Goal: Information Seeking & Learning: Learn about a topic

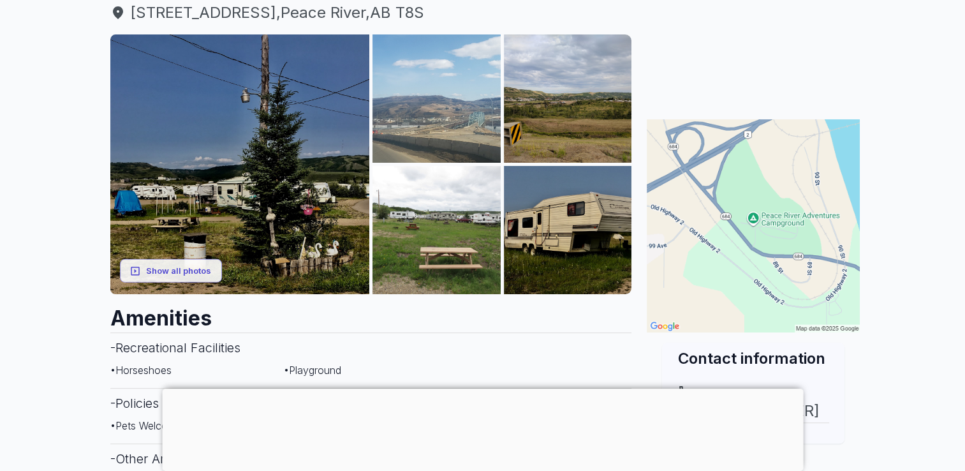
scroll to position [191, 0]
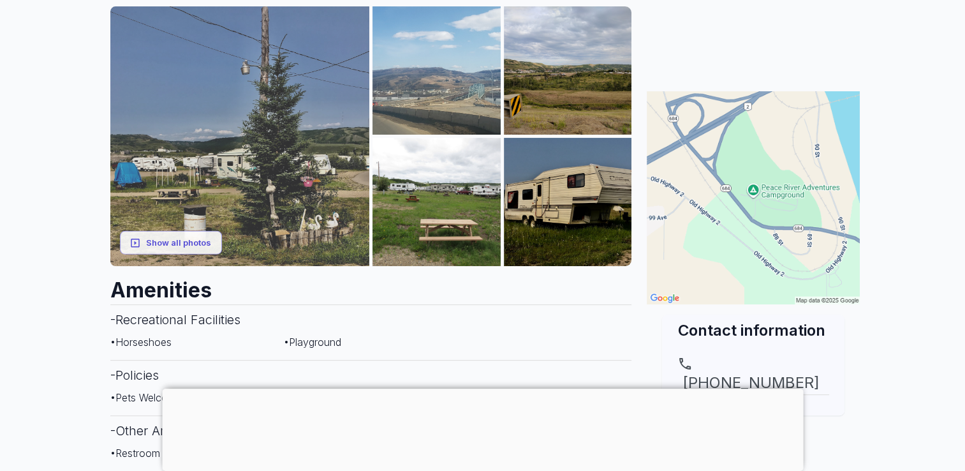
click at [228, 208] on img at bounding box center [240, 136] width 260 height 260
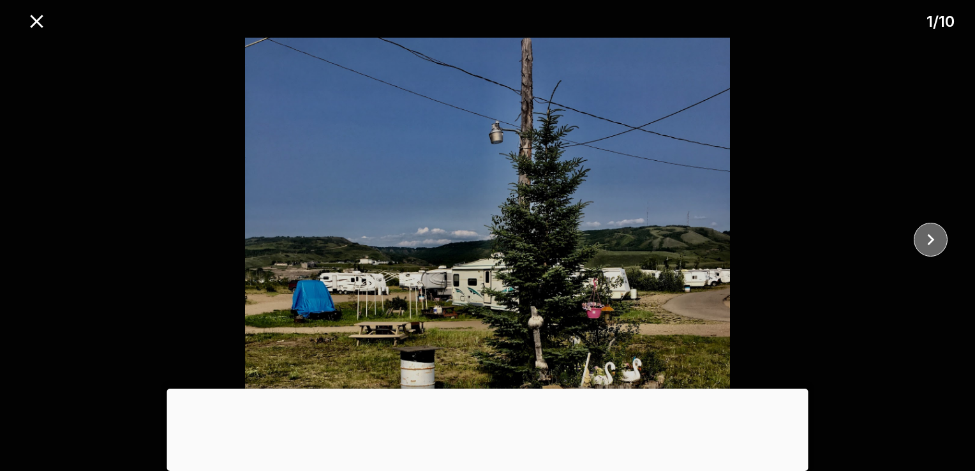
click at [932, 239] on icon "close" at bounding box center [930, 239] width 7 height 11
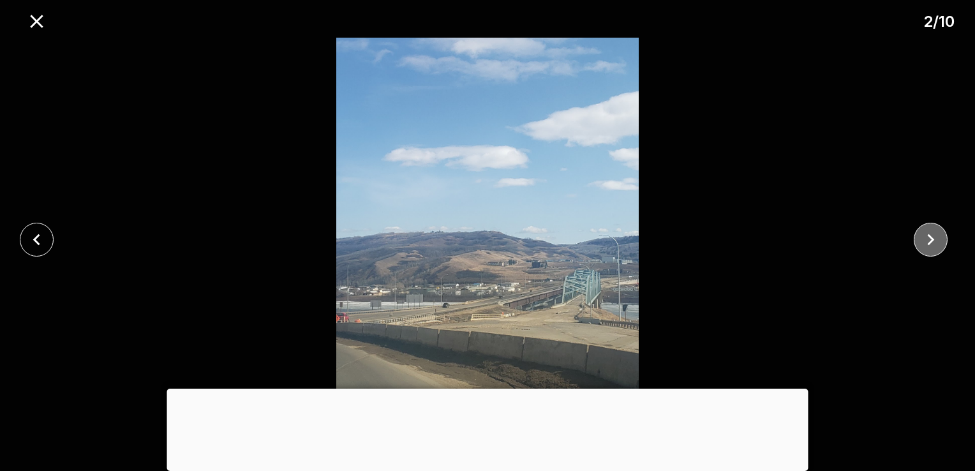
click at [930, 239] on icon "close" at bounding box center [930, 239] width 22 height 22
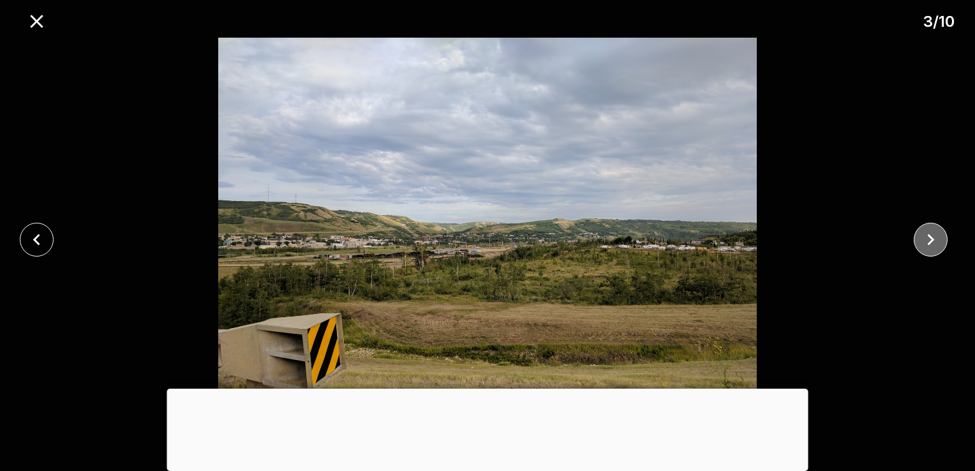
click at [930, 239] on icon "close" at bounding box center [930, 239] width 22 height 22
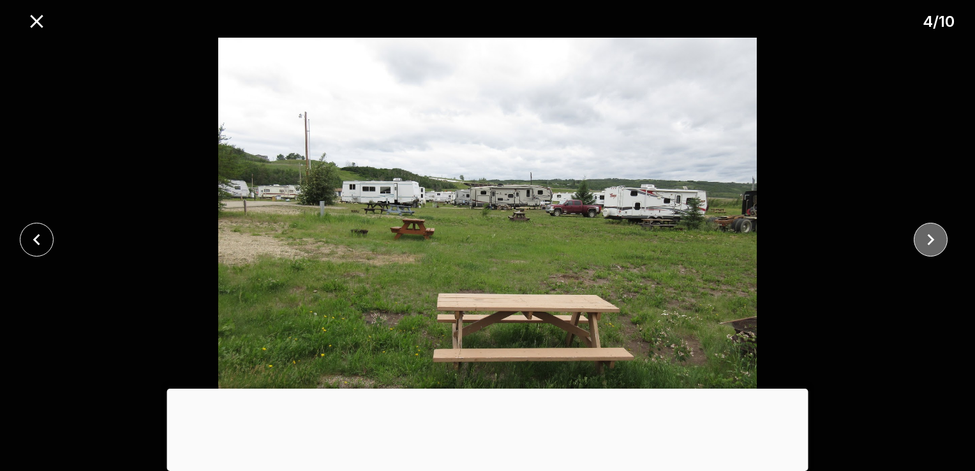
click at [930, 239] on icon "close" at bounding box center [930, 239] width 22 height 22
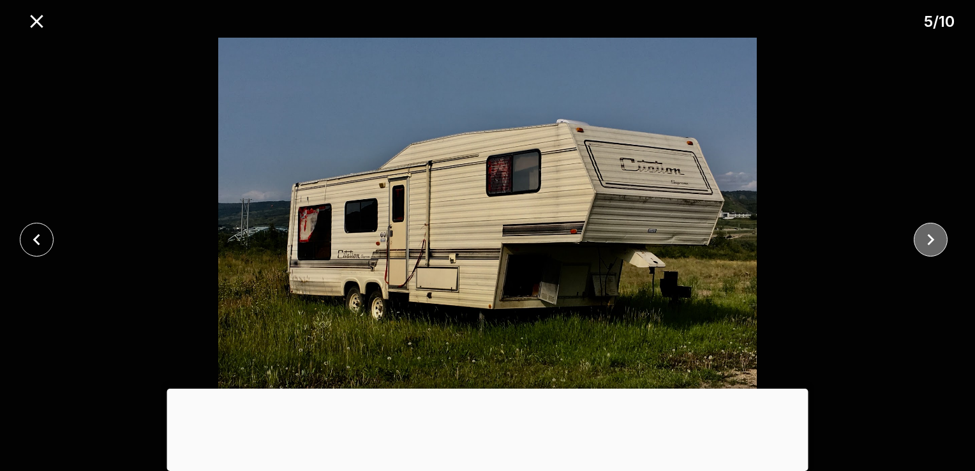
click at [932, 241] on icon "close" at bounding box center [930, 239] width 7 height 11
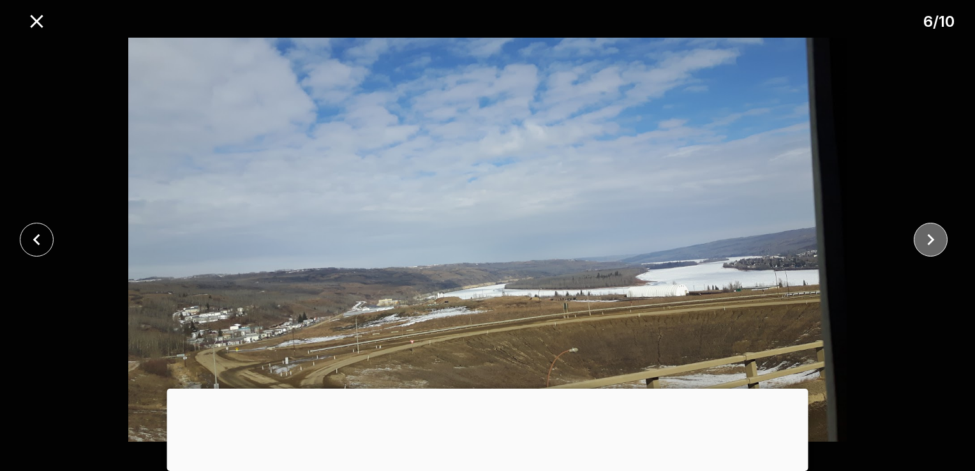
click at [932, 241] on icon "close" at bounding box center [930, 239] width 7 height 11
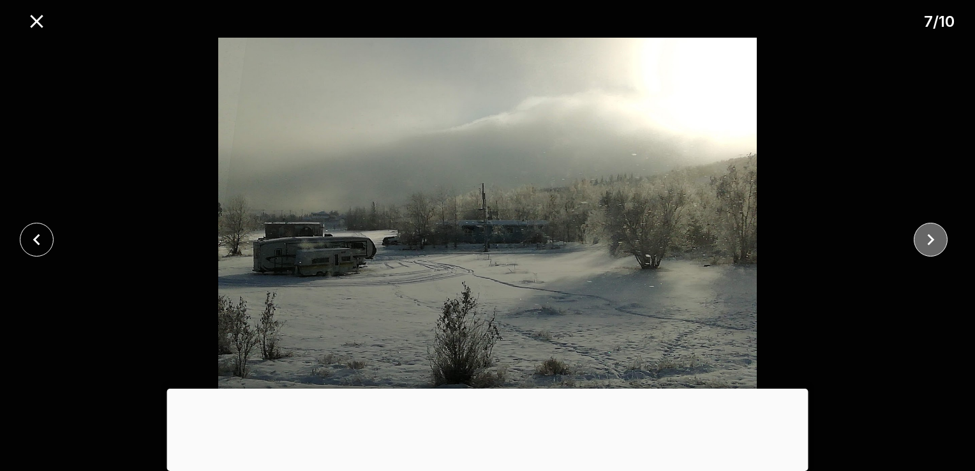
click at [932, 242] on icon "close" at bounding box center [930, 239] width 22 height 22
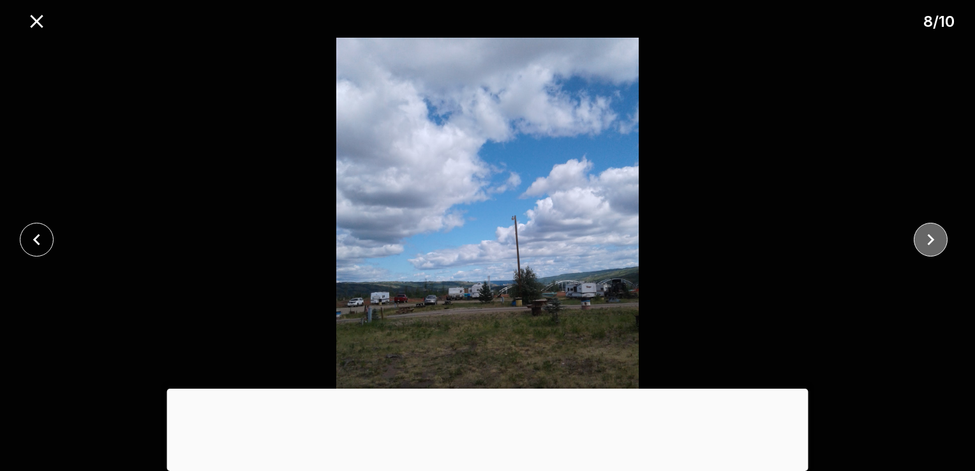
click at [932, 242] on icon "close" at bounding box center [930, 239] width 22 height 22
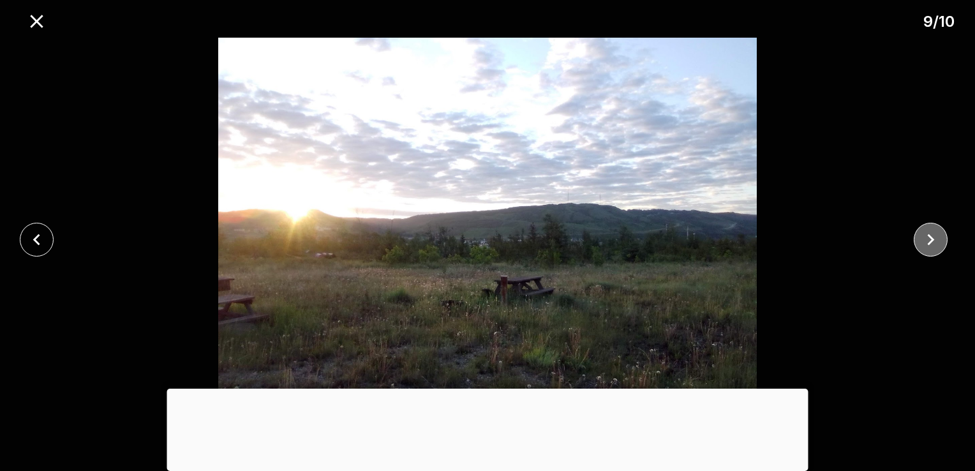
click at [932, 242] on icon "close" at bounding box center [930, 239] width 22 height 22
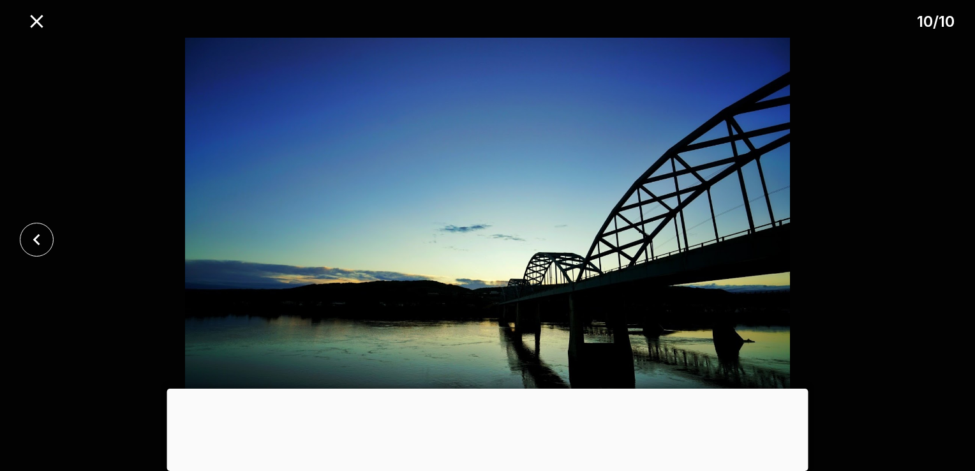
click at [932, 242] on div at bounding box center [487, 240] width 975 height 404
click at [37, 22] on icon "close" at bounding box center [36, 21] width 13 height 13
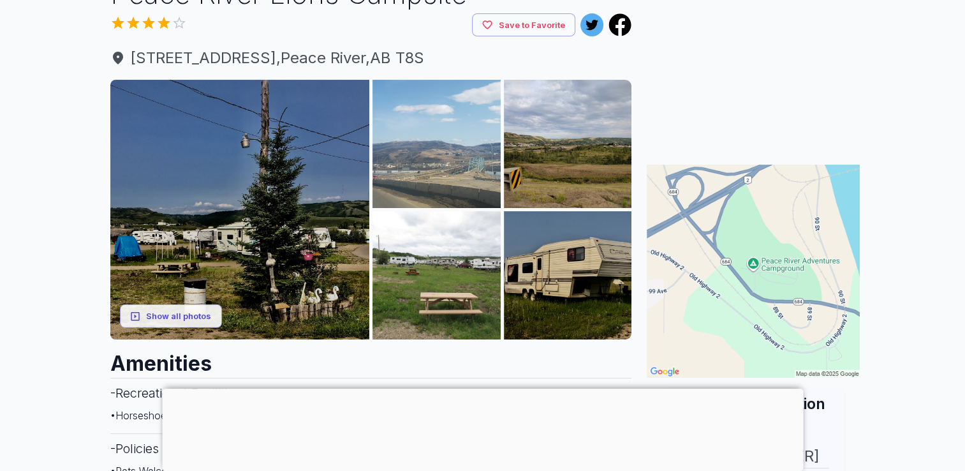
scroll to position [0, 0]
